Goal: Task Accomplishment & Management: Manage account settings

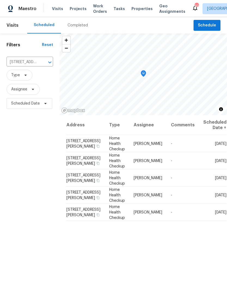
scroll to position [38, 0]
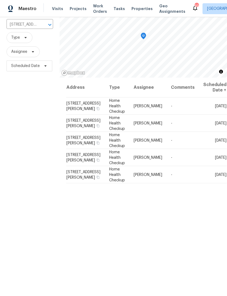
click at [42, 26] on icon "Clear" at bounding box center [42, 24] width 5 height 5
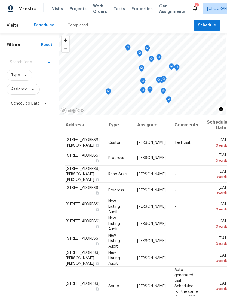
click at [36, 60] on input "text" at bounding box center [22, 62] width 31 height 8
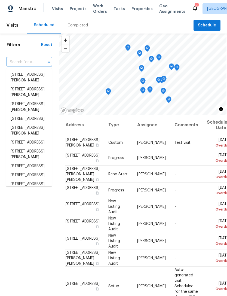
click at [32, 62] on input "text" at bounding box center [22, 62] width 31 height 8
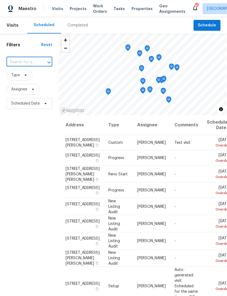
paste input "107 Red Barn Ln, Acworth, GA 30102"
type input "107 Red Barn Ln, Acworth, GA 30102"
click at [27, 79] on li "107 Red Barn Ln, Acworth, GA 30102" at bounding box center [29, 74] width 46 height 9
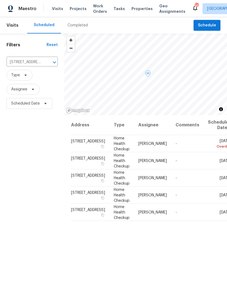
click at [0, 0] on icon at bounding box center [0, 0] width 0 height 0
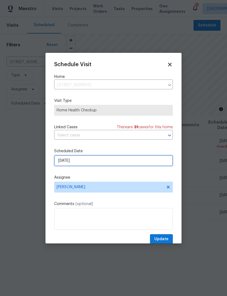
click at [109, 161] on input "8/9/2025" at bounding box center [113, 160] width 119 height 11
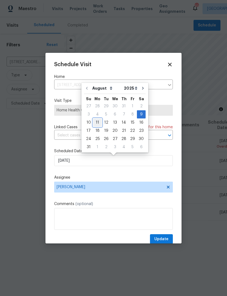
click at [98, 121] on div "11" at bounding box center [97, 123] width 9 height 8
type input "8/11/2025"
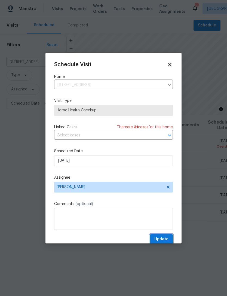
click at [163, 239] on span "Update" at bounding box center [162, 239] width 14 height 7
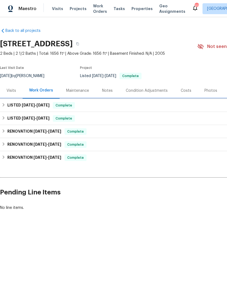
click at [23, 106] on span "[DATE]" at bounding box center [28, 105] width 13 height 4
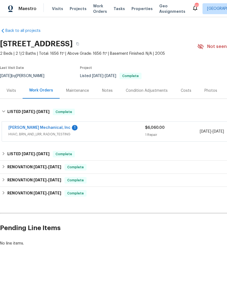
click at [48, 127] on link "JH Martin Mechanical, Inc" at bounding box center [39, 128] width 62 height 4
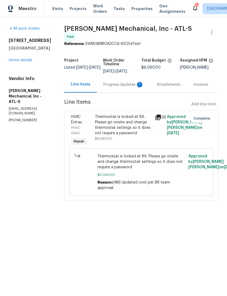
click at [118, 84] on div "Progress Updates 1" at bounding box center [124, 84] width 40 height 5
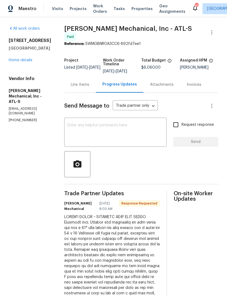
click at [16, 62] on link "Home details" at bounding box center [21, 60] width 24 height 4
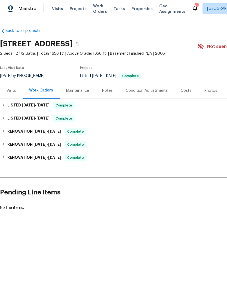
click at [18, 117] on h6 "LISTED 5/30/25 - 5/30/25" at bounding box center [28, 118] width 42 height 7
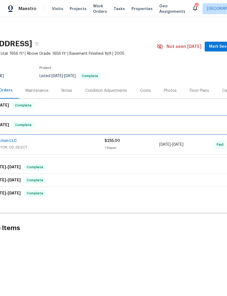
scroll to position [0, 37]
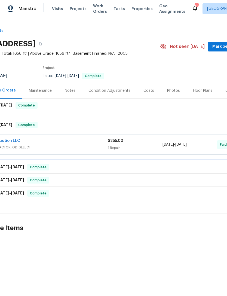
click at [93, 168] on div "RENOVATION 3/13/25 - 3/14/25 Complete" at bounding box center [116, 167] width 305 height 7
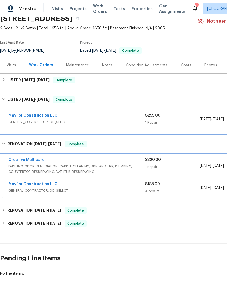
scroll to position [25, 0]
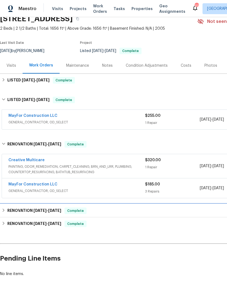
click at [114, 208] on div "RENOVATION 3/11/25 - 3/11/25 Complete" at bounding box center [154, 211] width 305 height 7
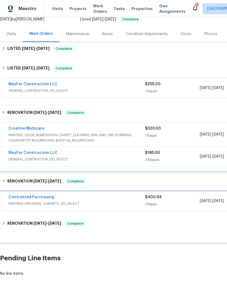
scroll to position [56, 0]
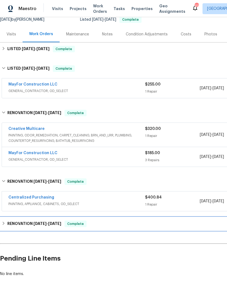
click at [115, 223] on div "RENOVATION 2/25/25 - 3/4/25 Complete" at bounding box center [154, 224] width 305 height 7
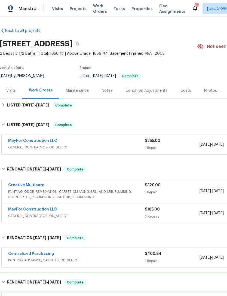
scroll to position [0, 0]
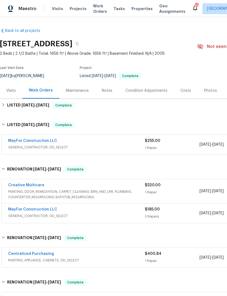
click at [187, 89] on div "Costs" at bounding box center [186, 90] width 11 height 5
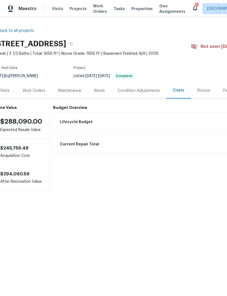
scroll to position [0, 6]
click at [202, 92] on div "Photos" at bounding box center [204, 90] width 13 height 5
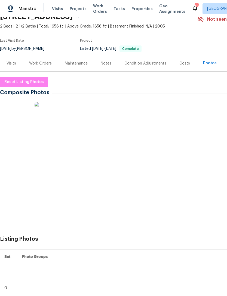
scroll to position [27, 0]
click at [10, 64] on div "Visits" at bounding box center [12, 63] width 10 height 5
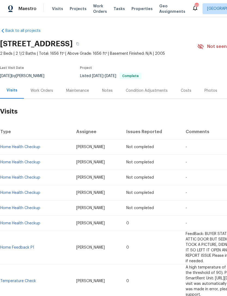
click at [72, 90] on div "Maintenance" at bounding box center [77, 90] width 23 height 5
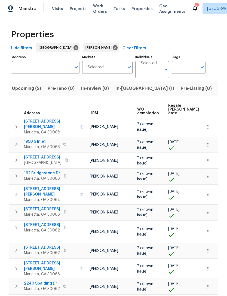
scroll to position [0, 37]
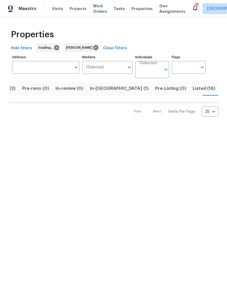
scroll to position [0, 37]
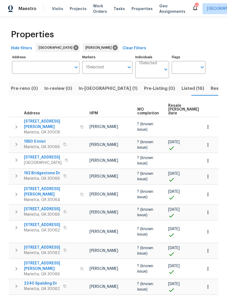
click at [92, 90] on span "In-reno (1)" at bounding box center [108, 89] width 59 height 8
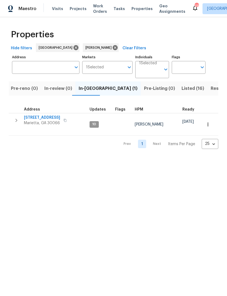
click at [211, 88] on span "Resale (3)" at bounding box center [221, 89] width 21 height 8
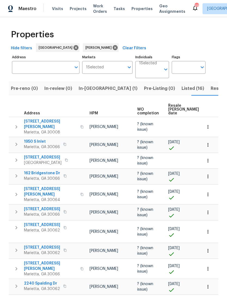
click at [32, 122] on span "2097 Kolb Ridge Ct SW" at bounding box center [50, 124] width 53 height 11
click at [89, 90] on span "In-reno (1)" at bounding box center [108, 89] width 59 height 8
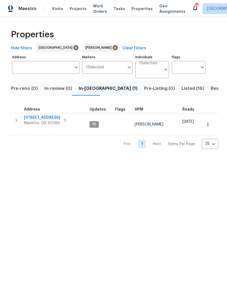
click at [50, 69] on input "Address" at bounding box center [41, 67] width 59 height 13
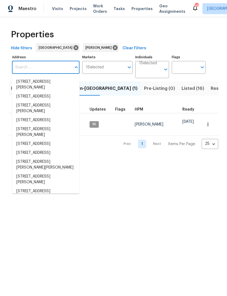
click at [54, 68] on input "Address" at bounding box center [41, 67] width 59 height 13
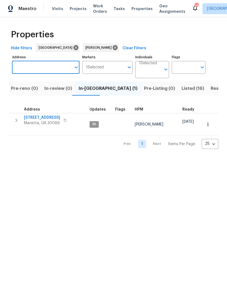
paste input "3611 Silver Brooke Ln NW, Kennesaw, GA 30144"
type input "3611 Silver Brooke Ln NW, Kennesaw, GA 30144"
click at [37, 84] on li "3611 Silver Brooke Ln NW Kennesaw GA 30144" at bounding box center [46, 84] width 68 height 15
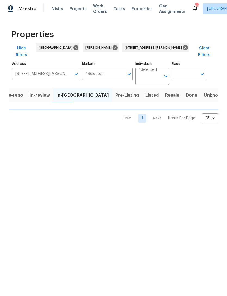
scroll to position [0, 5]
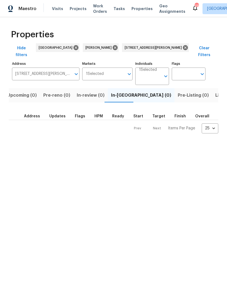
click at [216, 92] on span "Listed (1)" at bounding box center [226, 96] width 20 height 8
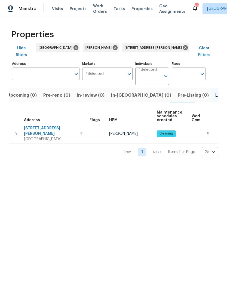
type input "3611 Silver Brooke Ln NW Kennesaw GA 30144"
click at [208, 132] on icon "button" at bounding box center [208, 134] width 1 height 4
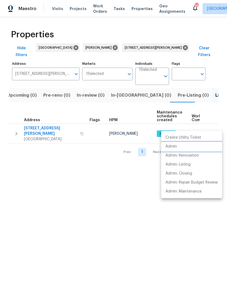
click at [175, 147] on p "Admin" at bounding box center [171, 147] width 11 height 6
click at [92, 185] on div at bounding box center [113, 148] width 227 height 296
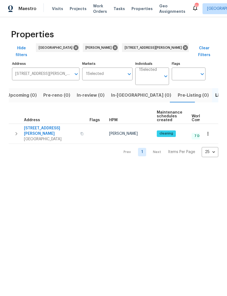
click at [49, 126] on span "3611 Silver Brooke Ln NW" at bounding box center [50, 131] width 53 height 11
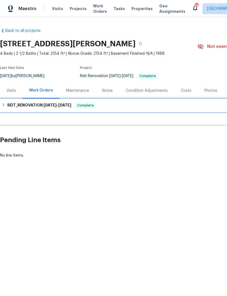
click at [25, 108] on h6 "REIT_RENOVATION [DATE] - [DATE]" at bounding box center [39, 105] width 64 height 7
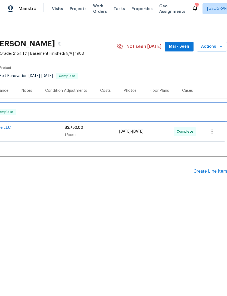
scroll to position [0, 81]
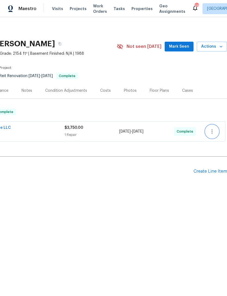
click at [211, 133] on icon "button" at bounding box center [212, 131] width 7 height 7
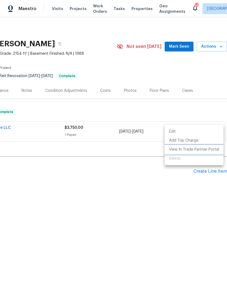
click at [199, 151] on li "View In Trade Partner Portal" at bounding box center [194, 149] width 59 height 9
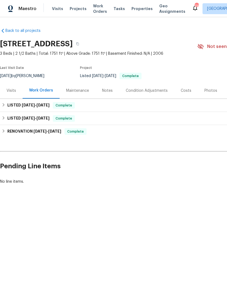
click at [11, 94] on div "Visits" at bounding box center [11, 91] width 23 height 16
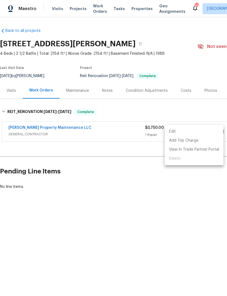
scroll to position [0, 81]
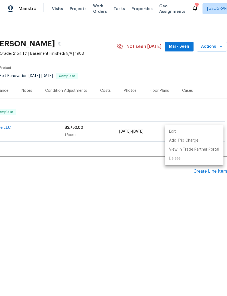
click at [195, 150] on li "View In Trade Partner Portal" at bounding box center [194, 149] width 59 height 9
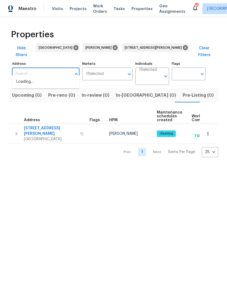
scroll to position [0, 5]
click at [31, 68] on input "Address" at bounding box center [41, 74] width 59 height 13
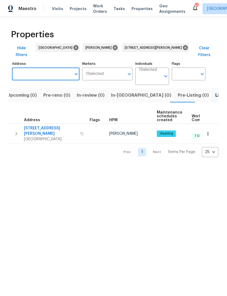
click at [32, 68] on input "Address" at bounding box center [41, 74] width 59 height 13
click at [27, 69] on input "Address" at bounding box center [41, 74] width 59 height 13
type input "[STREET_ADDRESS][PERSON_NAME]"
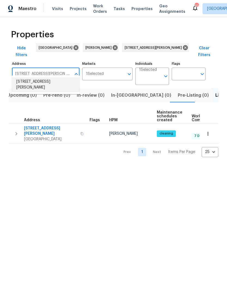
click at [31, 84] on li "[STREET_ADDRESS][PERSON_NAME]" at bounding box center [46, 84] width 68 height 15
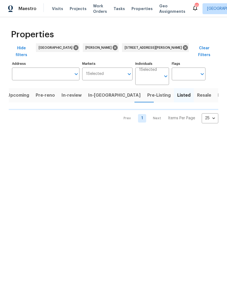
type input "[STREET_ADDRESS][PERSON_NAME]"
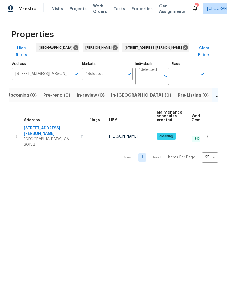
click at [28, 126] on span "[STREET_ADDRESS][PERSON_NAME]" at bounding box center [50, 131] width 53 height 11
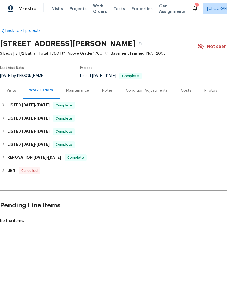
click at [57, 10] on span "Visits" at bounding box center [57, 8] width 11 height 5
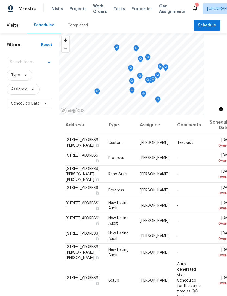
click at [40, 65] on div at bounding box center [45, 63] width 14 height 8
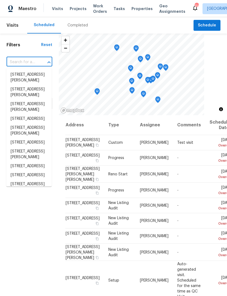
click at [31, 62] on input "text" at bounding box center [22, 62] width 31 height 8
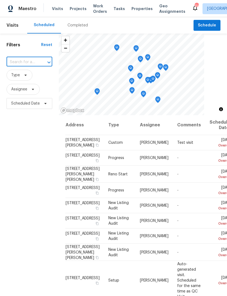
paste input "[STREET_ADDRESS][PERSON_NAME]"
type input "1575 Ridenour Pkwy NW"
click at [19, 83] on li "[STREET_ADDRESS][PERSON_NAME]" at bounding box center [29, 77] width 46 height 15
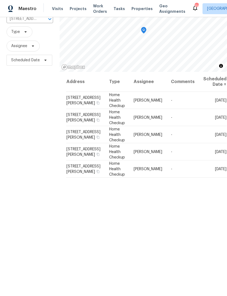
scroll to position [40, 0]
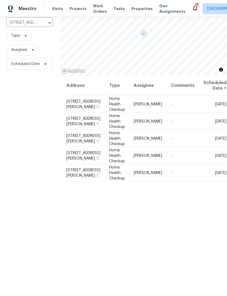
click at [0, 0] on icon at bounding box center [0, 0] width 0 height 0
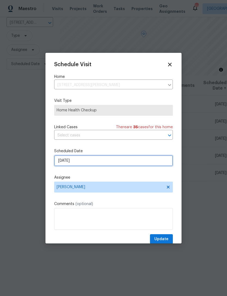
click at [91, 161] on input "8/14/2025" at bounding box center [113, 160] width 119 height 11
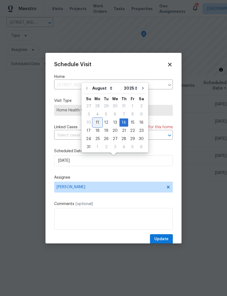
click at [97, 121] on div "11" at bounding box center [97, 123] width 9 height 8
type input "8/11/2025"
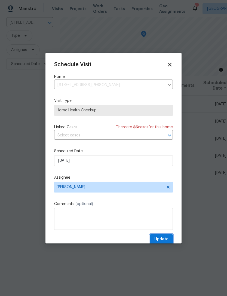
click at [160, 238] on span "Update" at bounding box center [162, 239] width 14 height 7
